Goal: Information Seeking & Learning: Learn about a topic

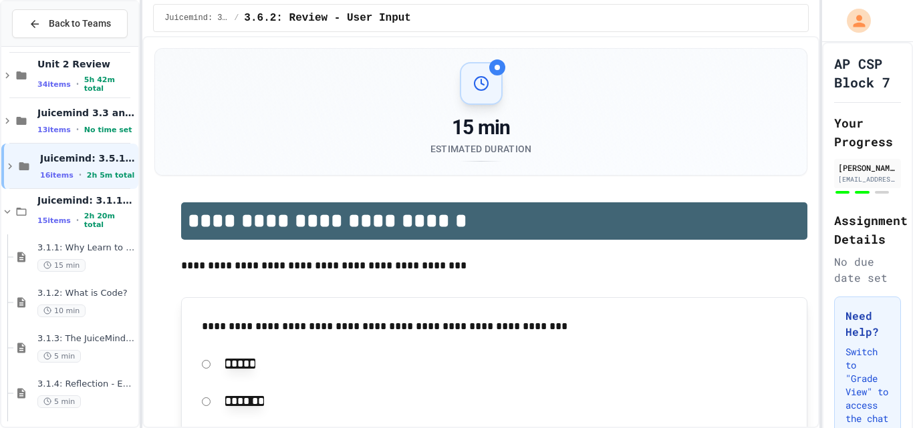
scroll to position [2315, 0]
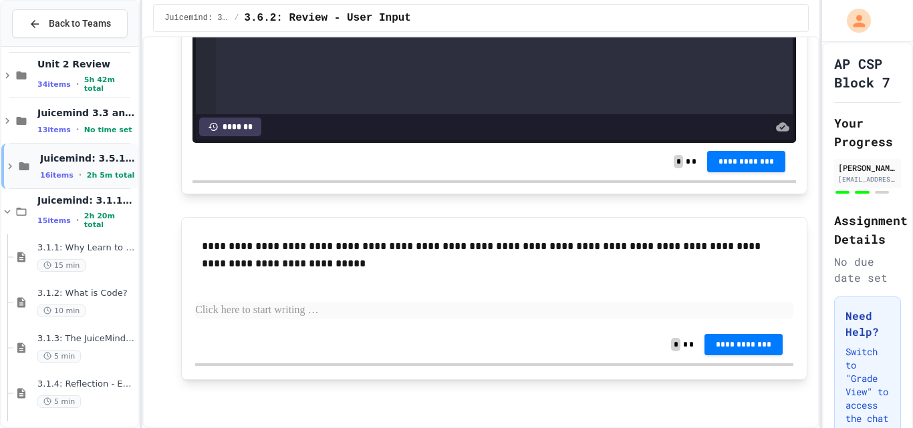
click at [9, 166] on icon at bounding box center [10, 166] width 12 height 12
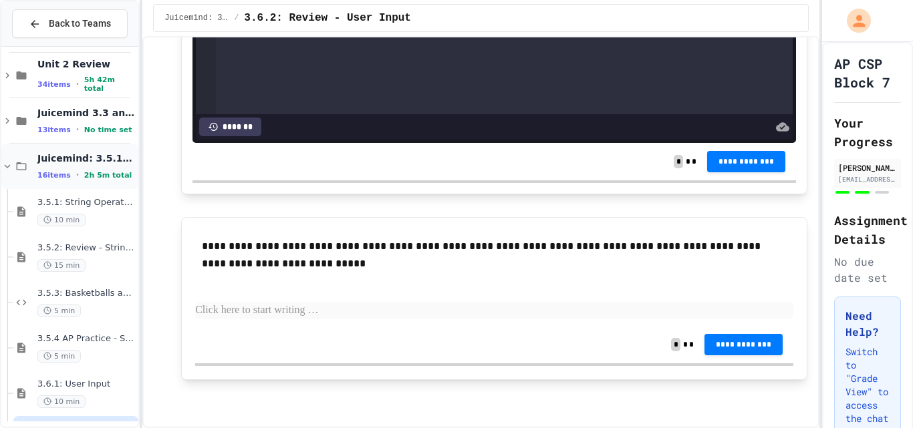
click at [10, 168] on icon at bounding box center [7, 166] width 12 height 12
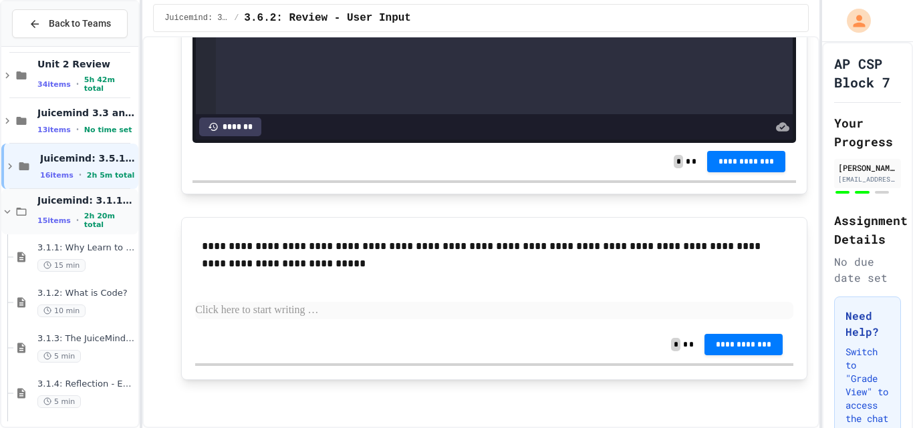
click at [7, 212] on icon at bounding box center [7, 212] width 12 height 12
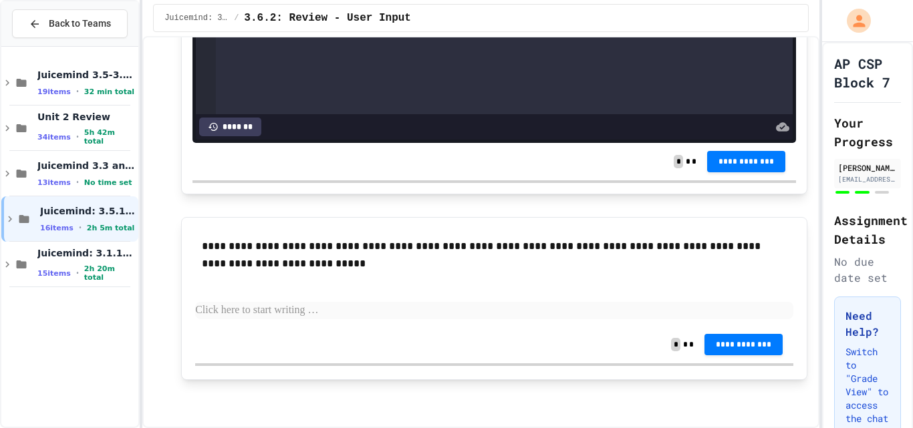
scroll to position [0, 0]
click at [108, 314] on div "Juicemind 3.5-3.7 Exercises 19 items • 32 min total Unit 2 Review 34 items • 5h…" at bounding box center [69, 237] width 137 height 370
click at [10, 263] on icon at bounding box center [7, 265] width 12 height 12
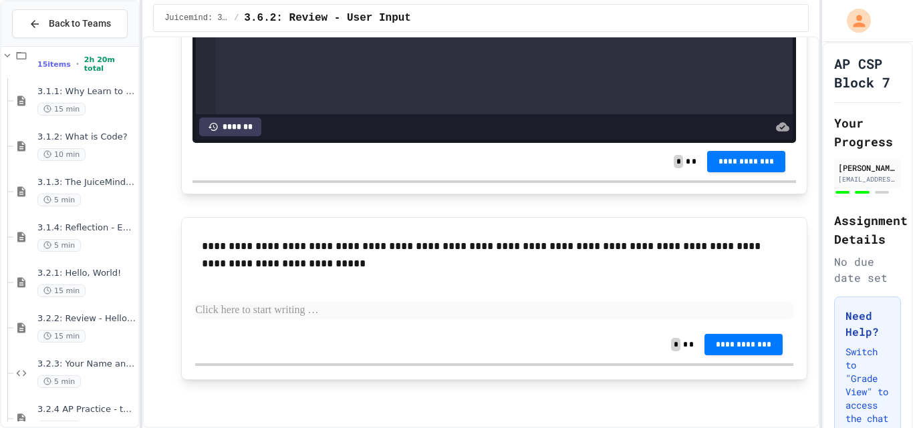
scroll to position [241, 0]
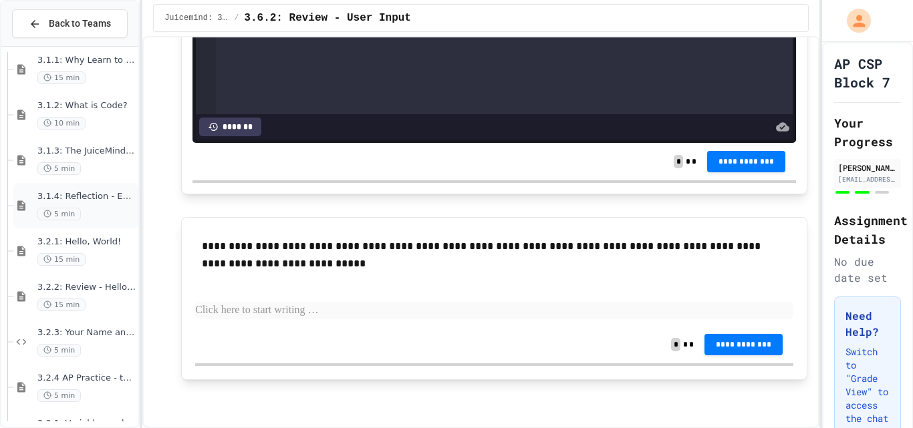
click at [94, 215] on div "5 min" at bounding box center [86, 214] width 98 height 13
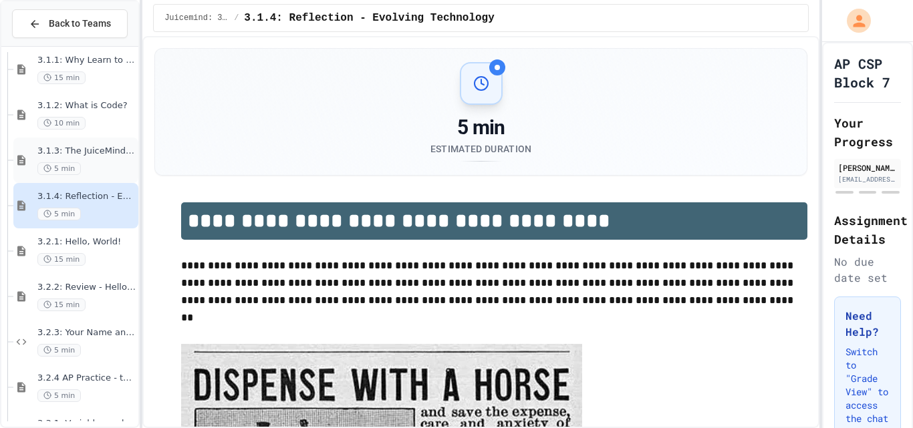
click at [102, 152] on span "3.1.3: The JuiceMind IDE" at bounding box center [86, 151] width 98 height 11
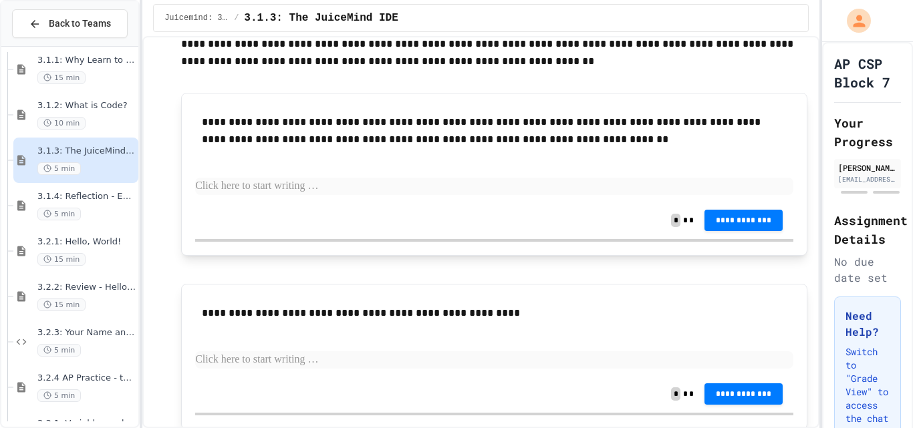
scroll to position [1143, 0]
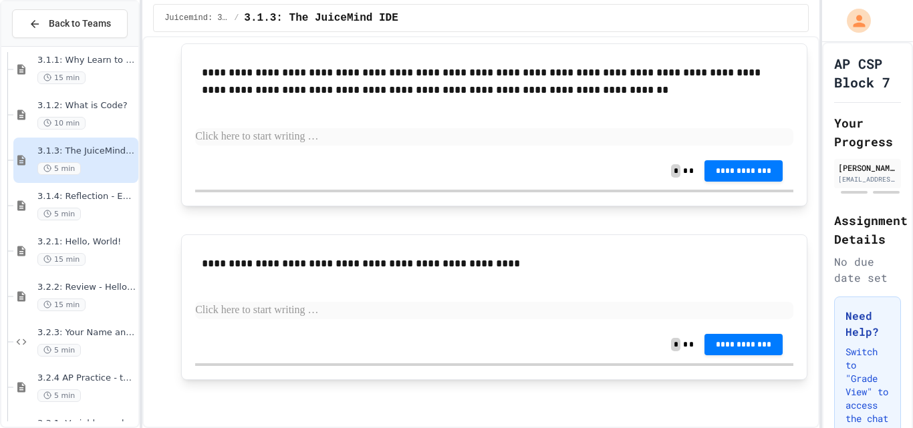
click at [109, 124] on div "10 min" at bounding box center [86, 123] width 98 height 13
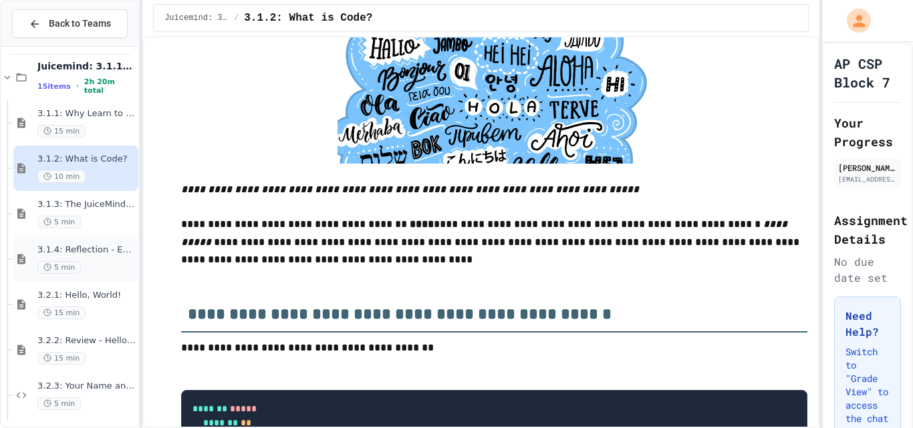
scroll to position [186, 0]
click at [98, 311] on div "15 min" at bounding box center [86, 313] width 98 height 13
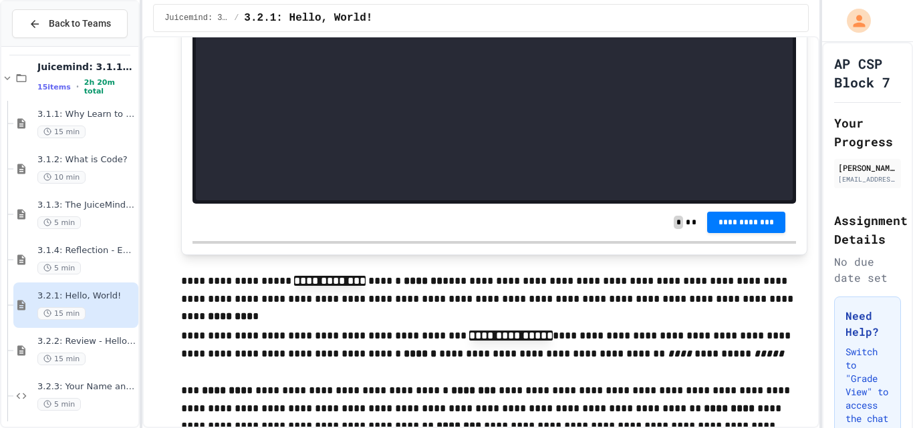
scroll to position [1388, 0]
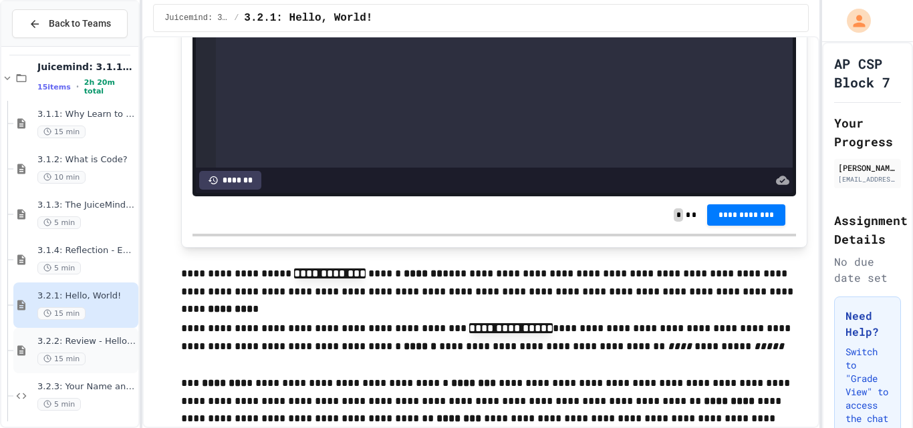
click at [98, 342] on span "3.2.2: Review - Hello, World!" at bounding box center [86, 341] width 98 height 11
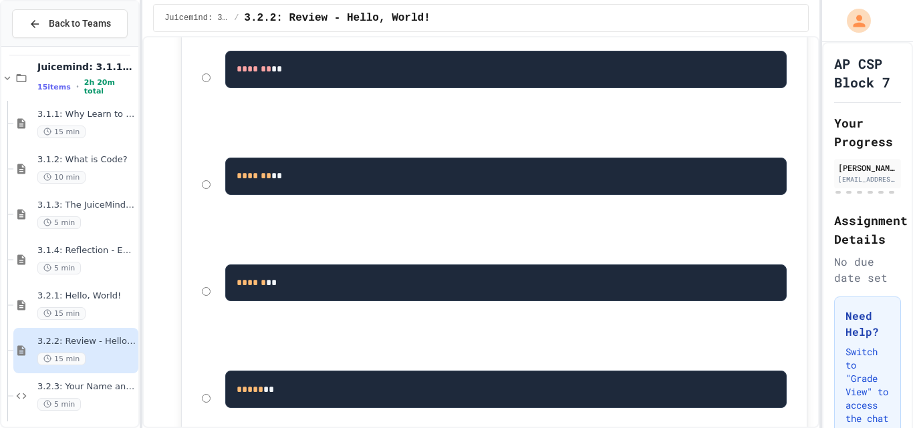
scroll to position [412, 0]
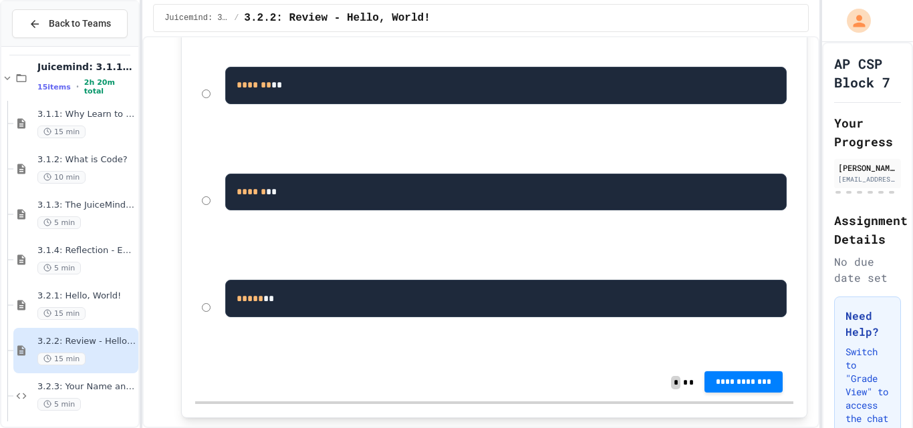
click at [724, 380] on span "**********" at bounding box center [743, 382] width 57 height 11
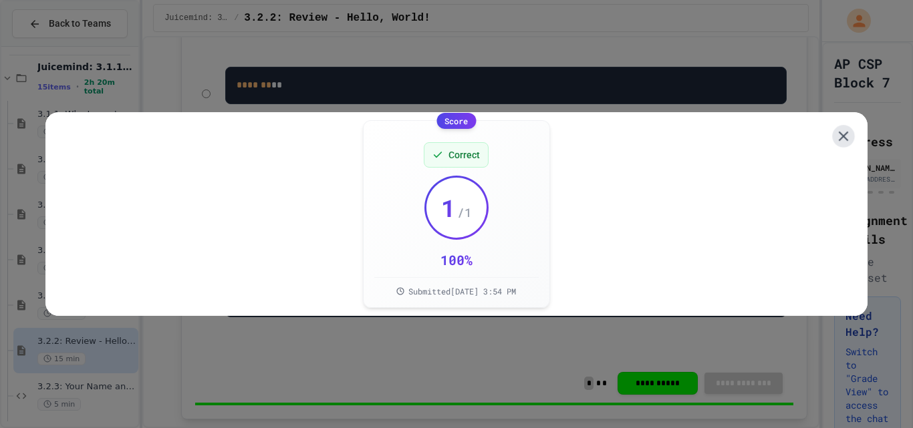
click at [841, 123] on div "Score Correct 1 / 1 100 % Submitted [DATE] 3:54 PM" at bounding box center [456, 214] width 822 height 204
click at [836, 134] on icon at bounding box center [844, 136] width 16 height 16
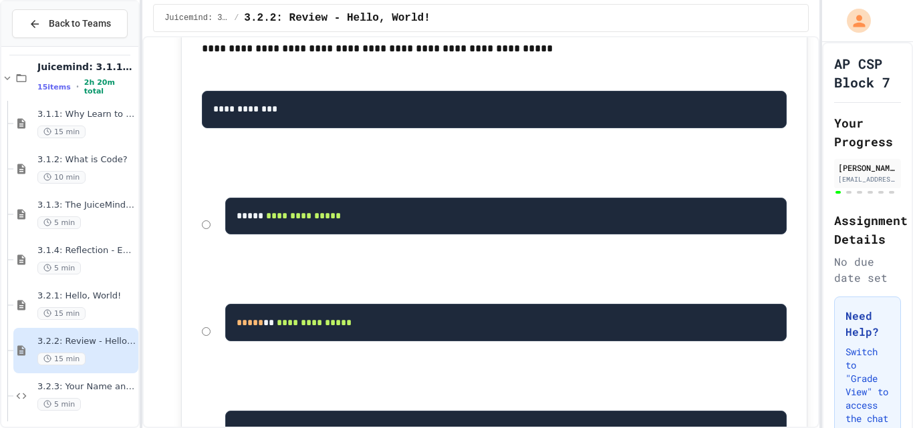
scroll to position [841, 0]
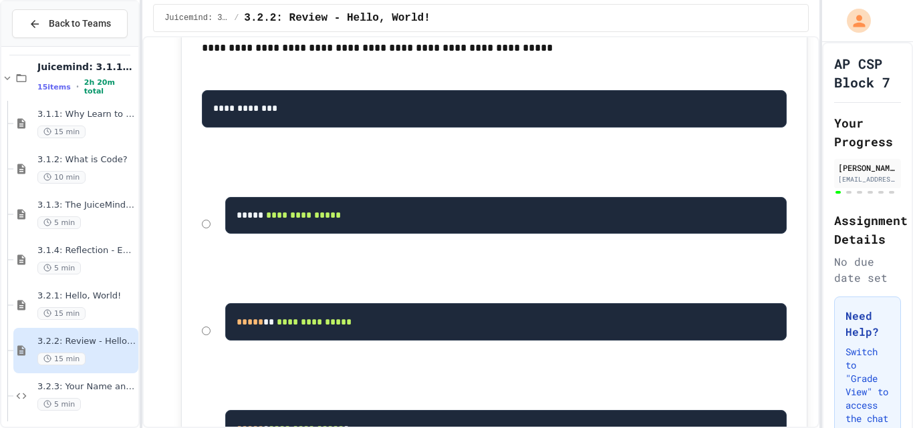
click at [505, 230] on pre "**********" at bounding box center [505, 215] width 561 height 37
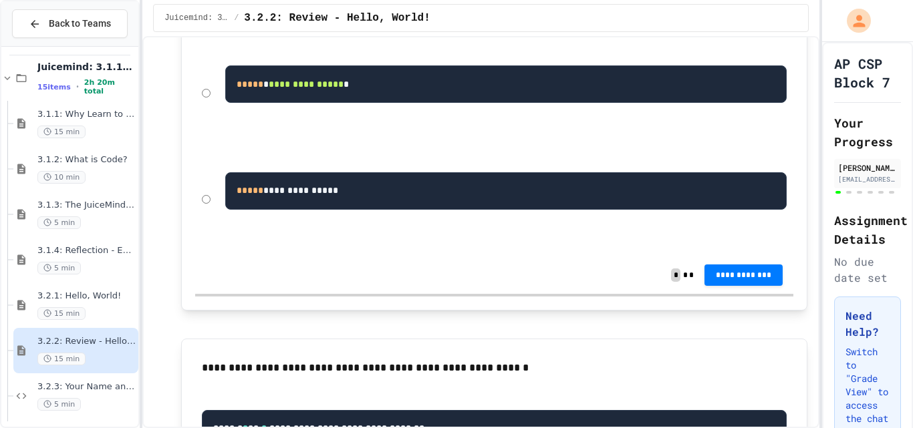
scroll to position [1189, 0]
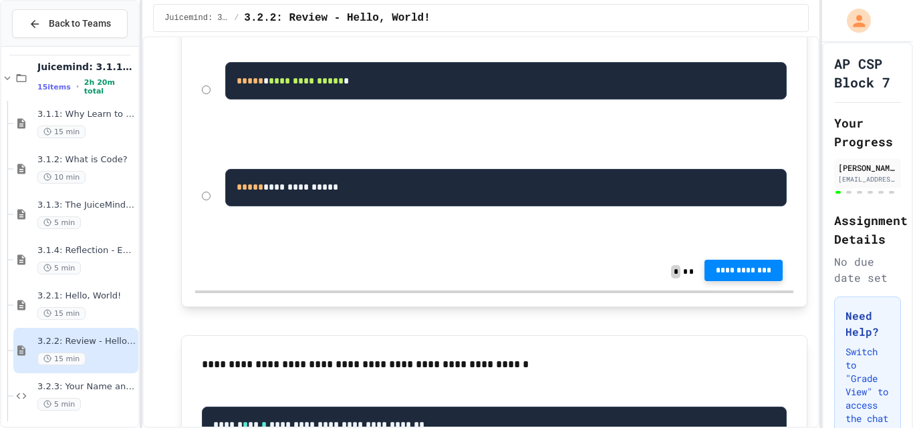
click at [742, 276] on span "**********" at bounding box center [743, 270] width 57 height 11
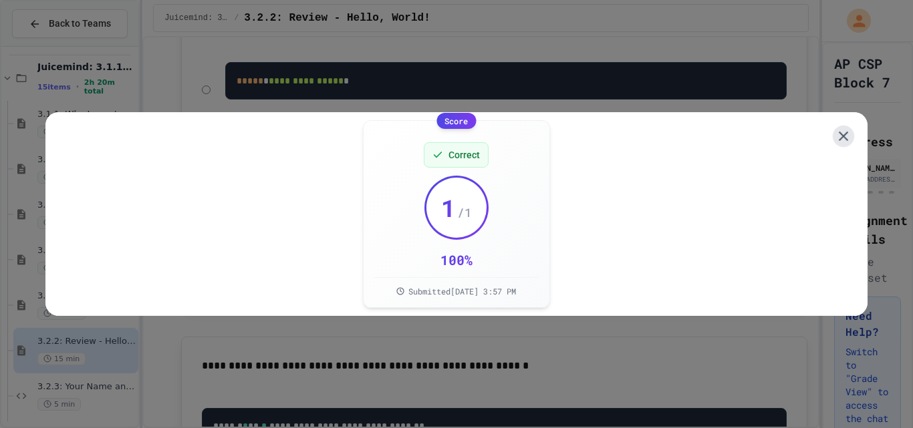
click at [840, 134] on icon at bounding box center [844, 136] width 16 height 16
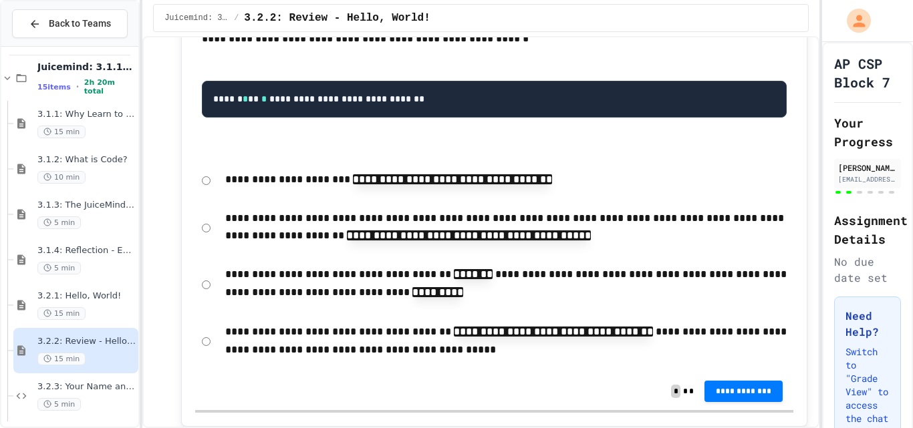
scroll to position [1517, 0]
click at [190, 344] on div "**********" at bounding box center [494, 218] width 626 height 418
click at [214, 350] on div "**********" at bounding box center [494, 341] width 598 height 49
click at [747, 394] on span "**********" at bounding box center [743, 391] width 57 height 11
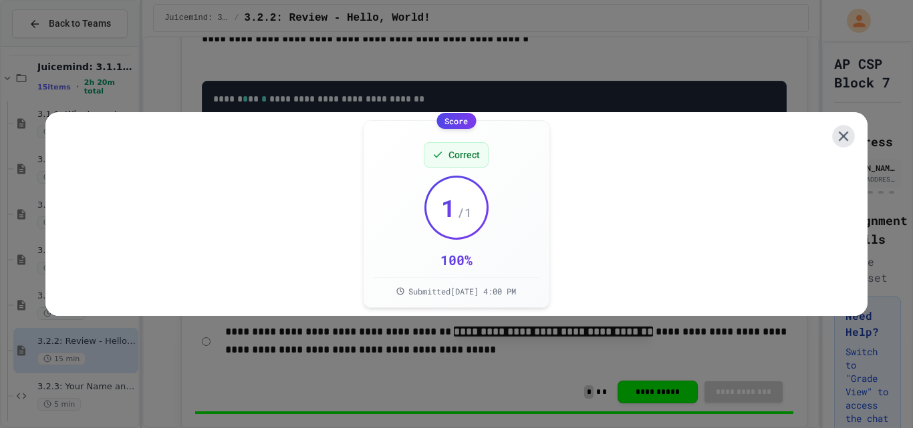
click at [835, 128] on icon at bounding box center [843, 136] width 17 height 17
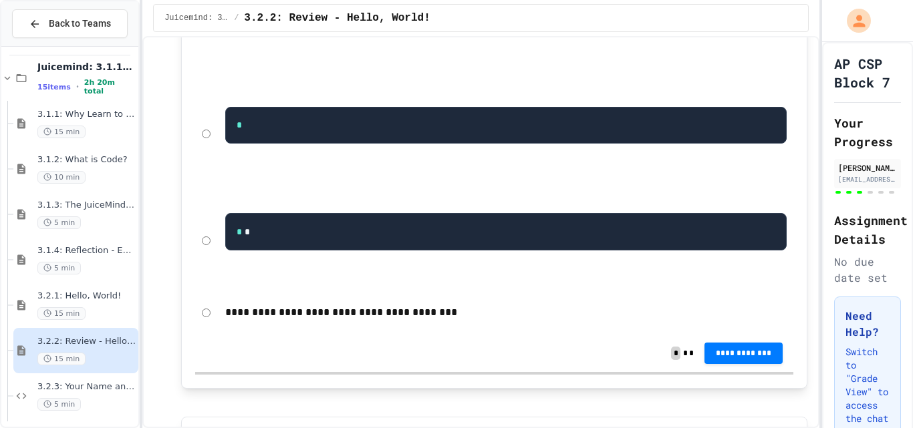
scroll to position [2185, 0]
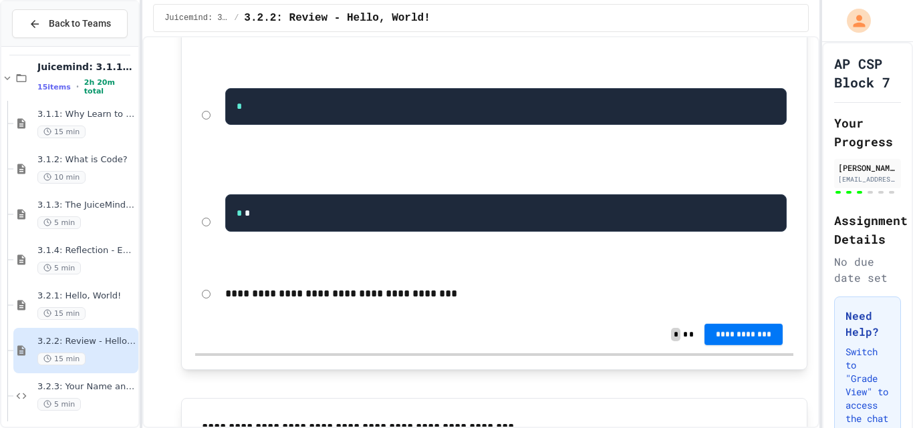
click at [715, 340] on span "**********" at bounding box center [743, 335] width 57 height 11
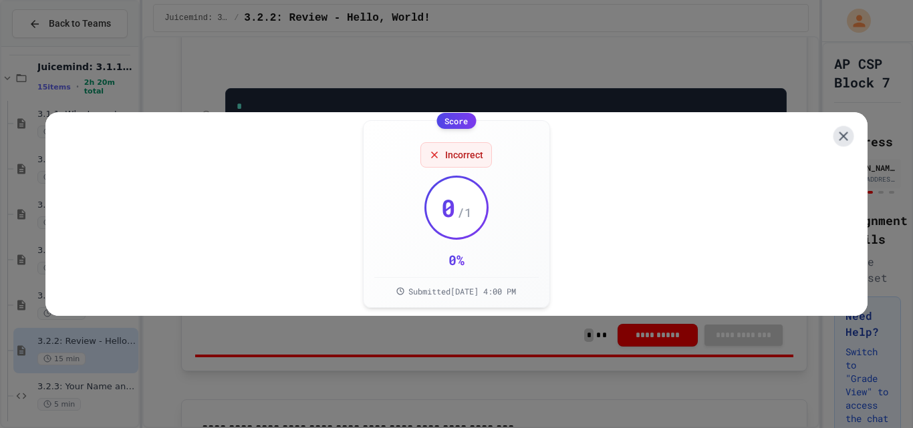
click at [838, 128] on icon at bounding box center [843, 135] width 15 height 15
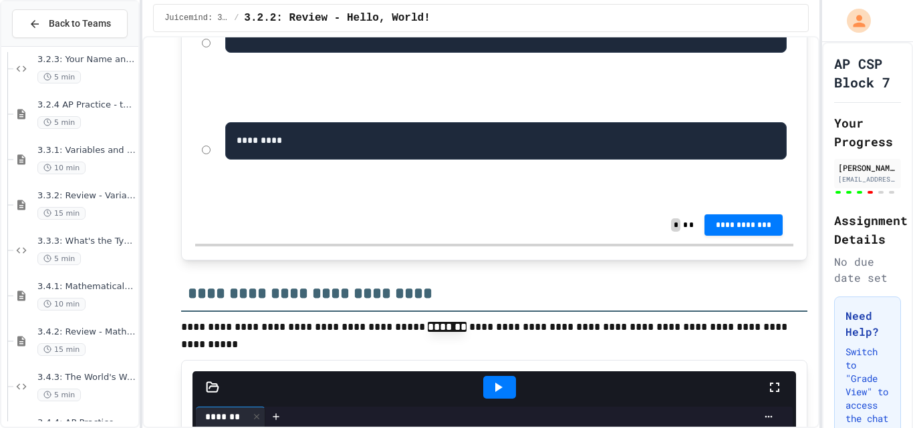
scroll to position [521, 0]
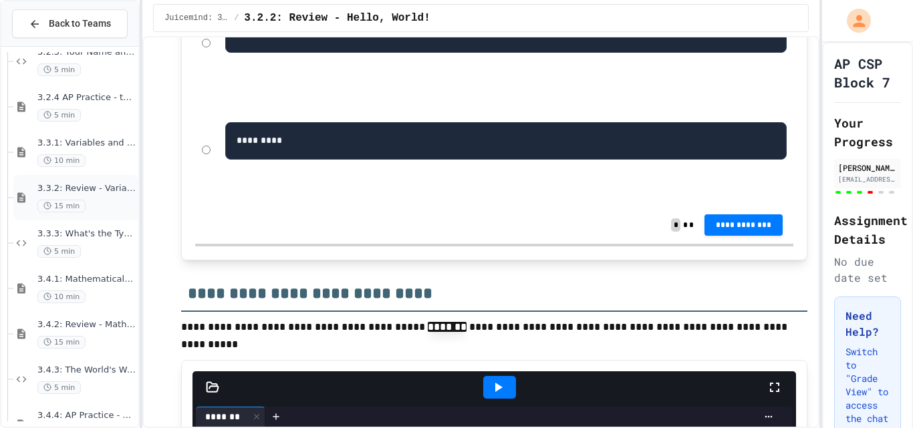
click at [82, 200] on div "15 min" at bounding box center [86, 206] width 98 height 13
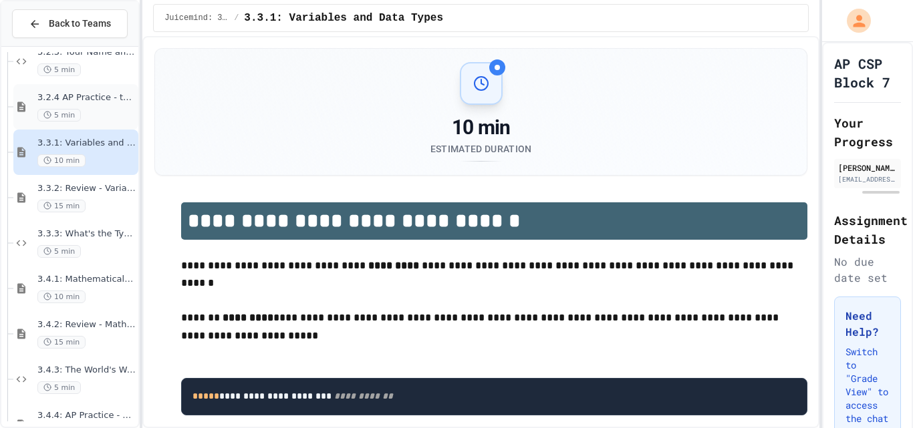
click at [98, 102] on span "3.2.4 AP Practice - the DISPLAY Procedure" at bounding box center [86, 97] width 98 height 11
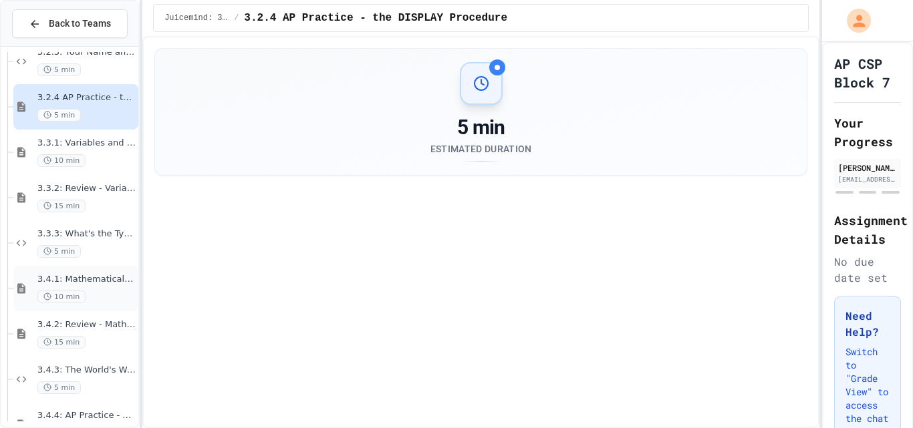
click at [100, 274] on span "3.4.1: Mathematical Operators" at bounding box center [86, 279] width 98 height 11
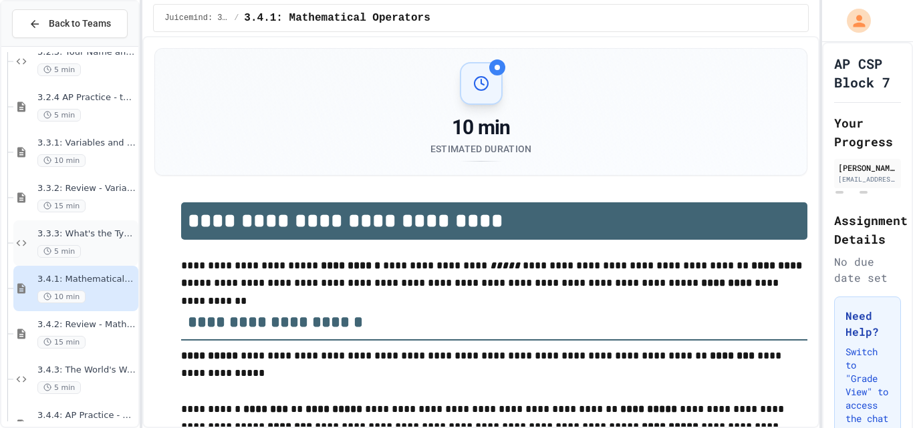
click at [104, 231] on span "3.3.3: What's the Type?" at bounding box center [86, 234] width 98 height 11
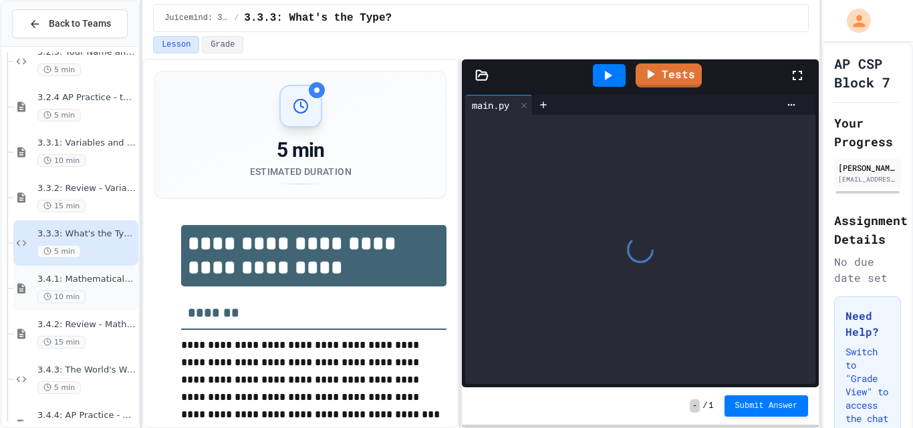
scroll to position [555, 0]
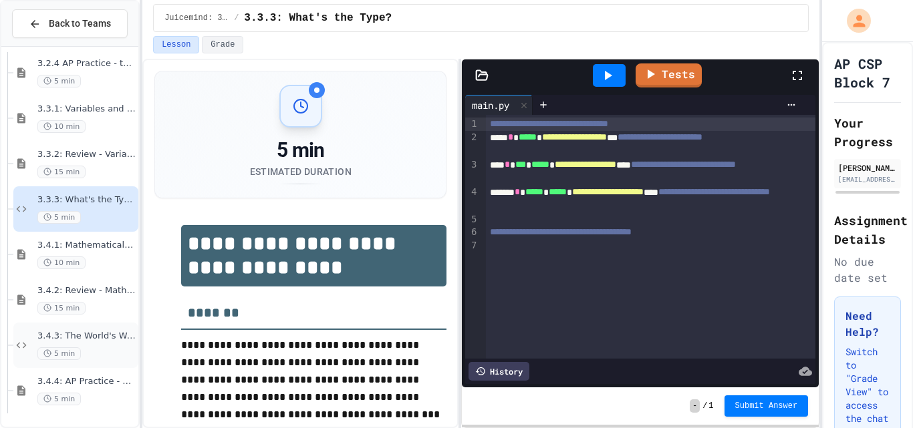
click at [98, 332] on span "3.4.3: The World's Worst Farmers Market" at bounding box center [86, 336] width 98 height 11
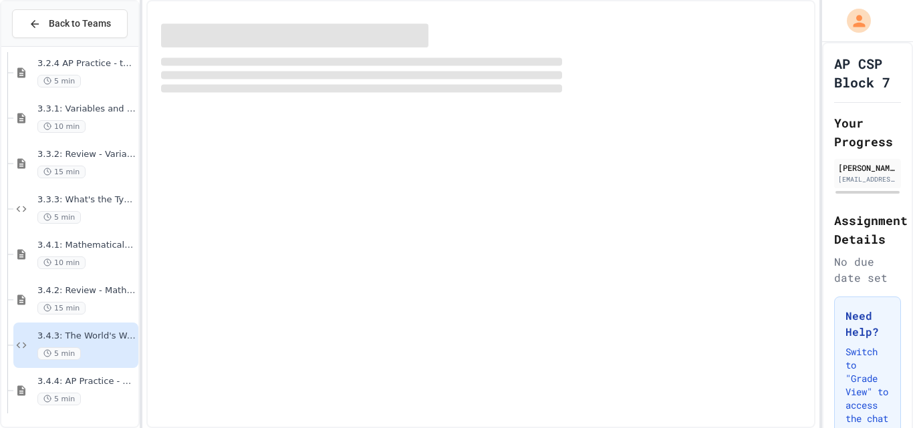
scroll to position [539, 0]
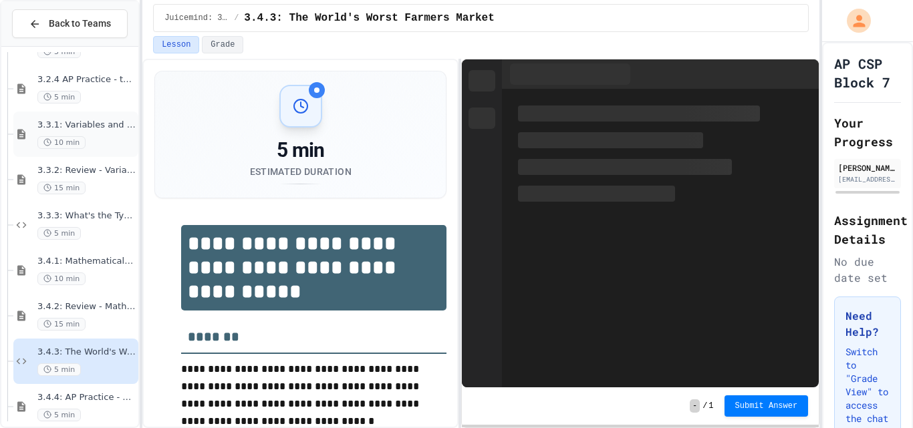
click at [92, 130] on span "3.3.1: Variables and Data Types" at bounding box center [86, 125] width 98 height 11
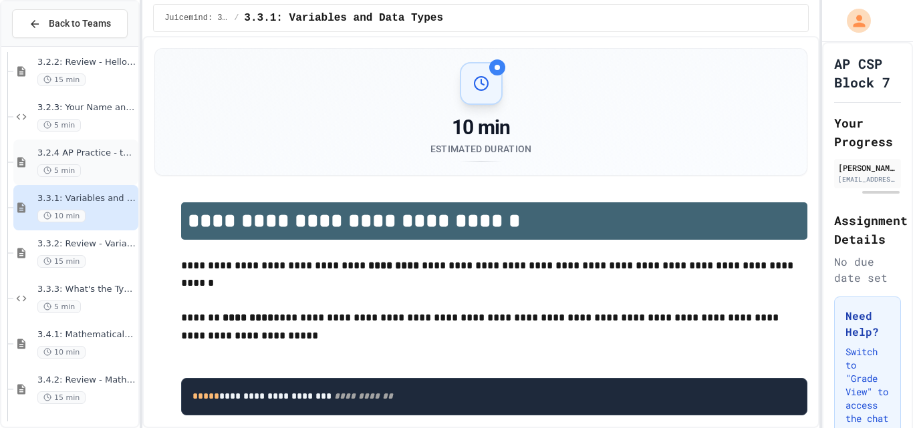
click at [124, 163] on div "3.2.1: Hello, World! 15 min 3.2.2: Review - Hello, World! 15 min 3.2.3: Your Na…" at bounding box center [69, 237] width 137 height 370
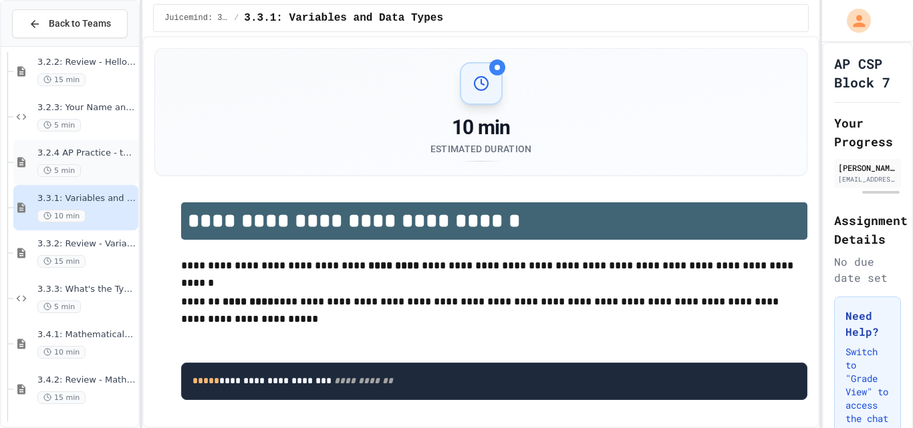
scroll to position [449, 0]
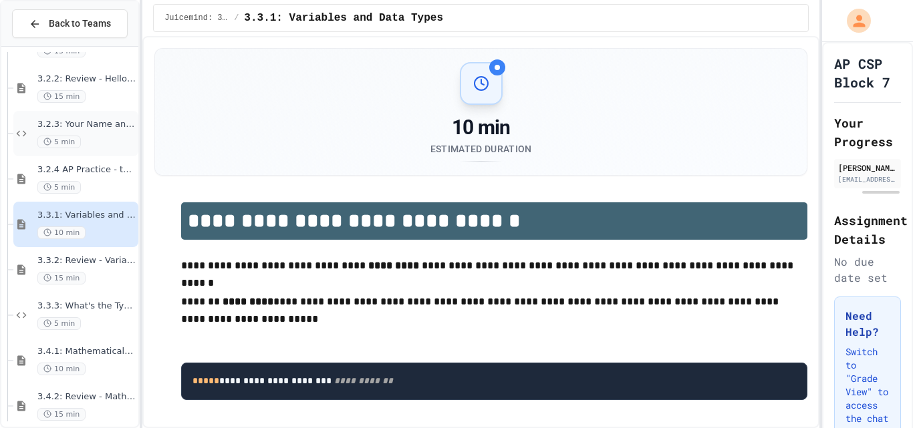
click at [94, 133] on div "3.2.3: Your Name and Favorite Movie 5 min" at bounding box center [86, 133] width 98 height 29
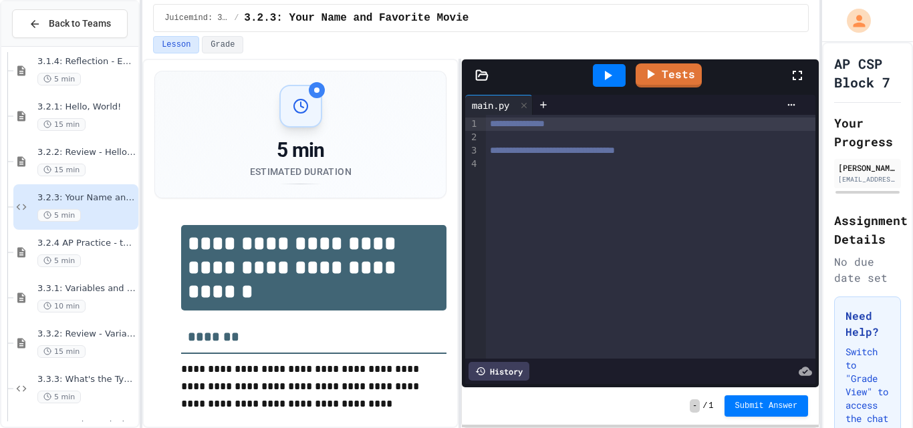
scroll to position [555, 0]
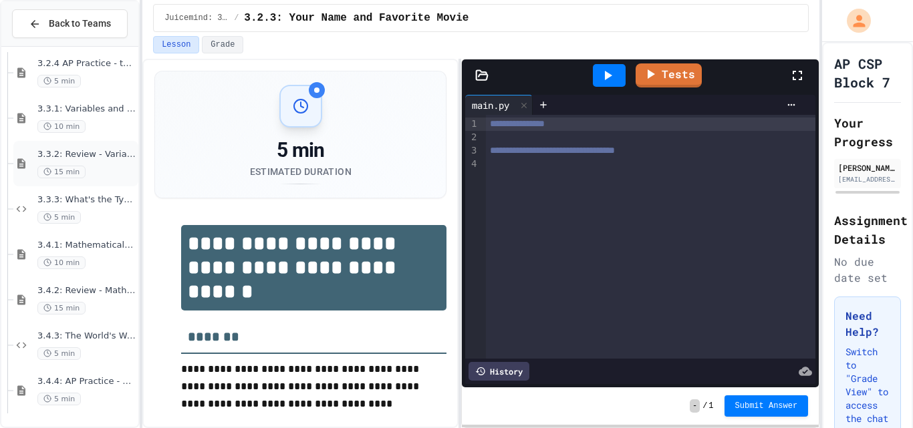
click at [111, 148] on div "3.3.2: Review - Variables and Data Types 15 min" at bounding box center [75, 163] width 125 height 45
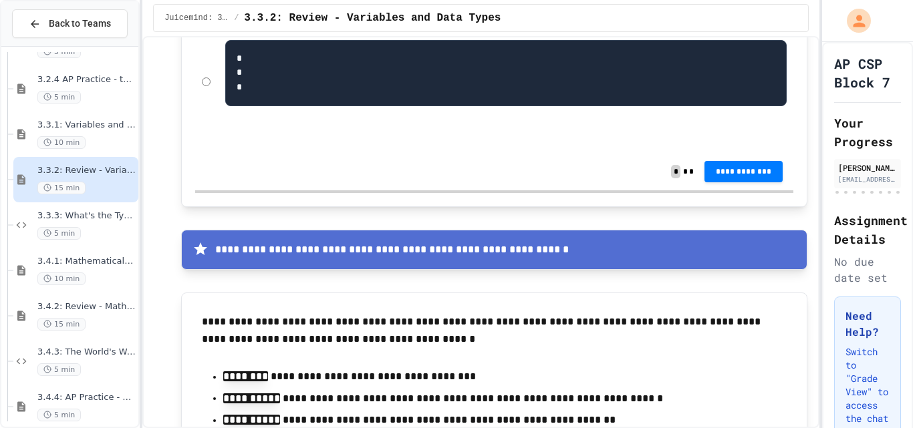
scroll to position [3209, 0]
